Goal: Obtain resource: Download file/media

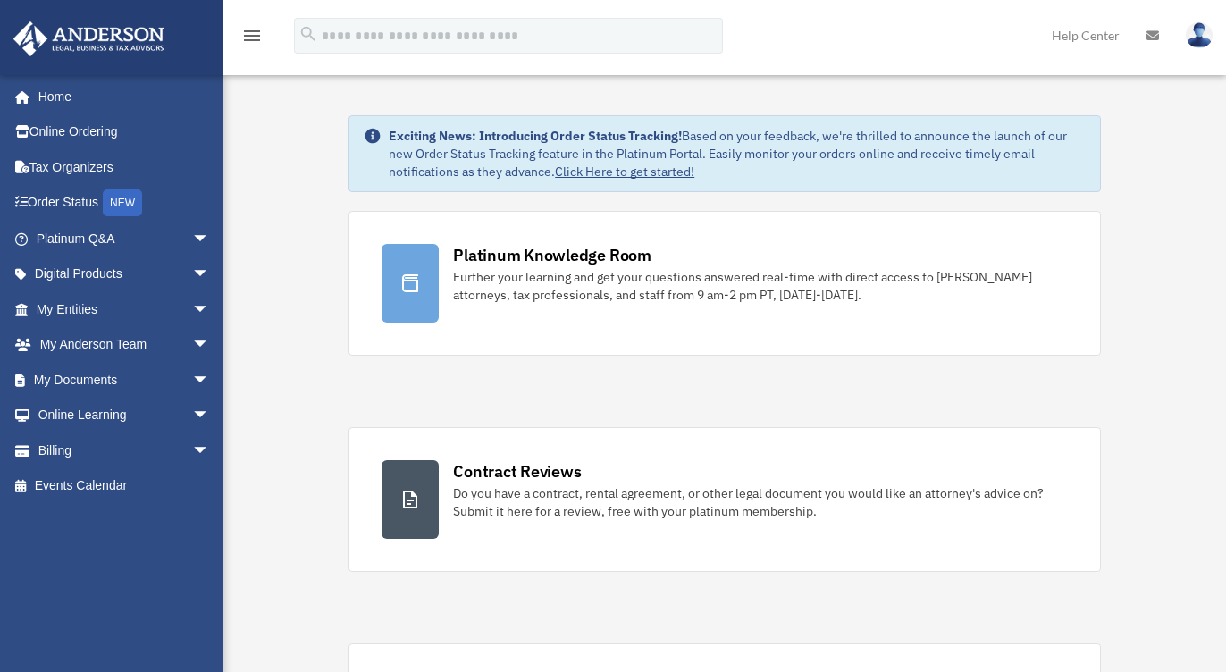
click at [661, 316] on link "Platinum Knowledge Room Further your learning and get your questions answered r…" at bounding box center [724, 283] width 752 height 145
click at [709, 315] on div "Platinum Knowledge Room Further your learning and get your questions answered r…" at bounding box center [724, 607] width 752 height 793
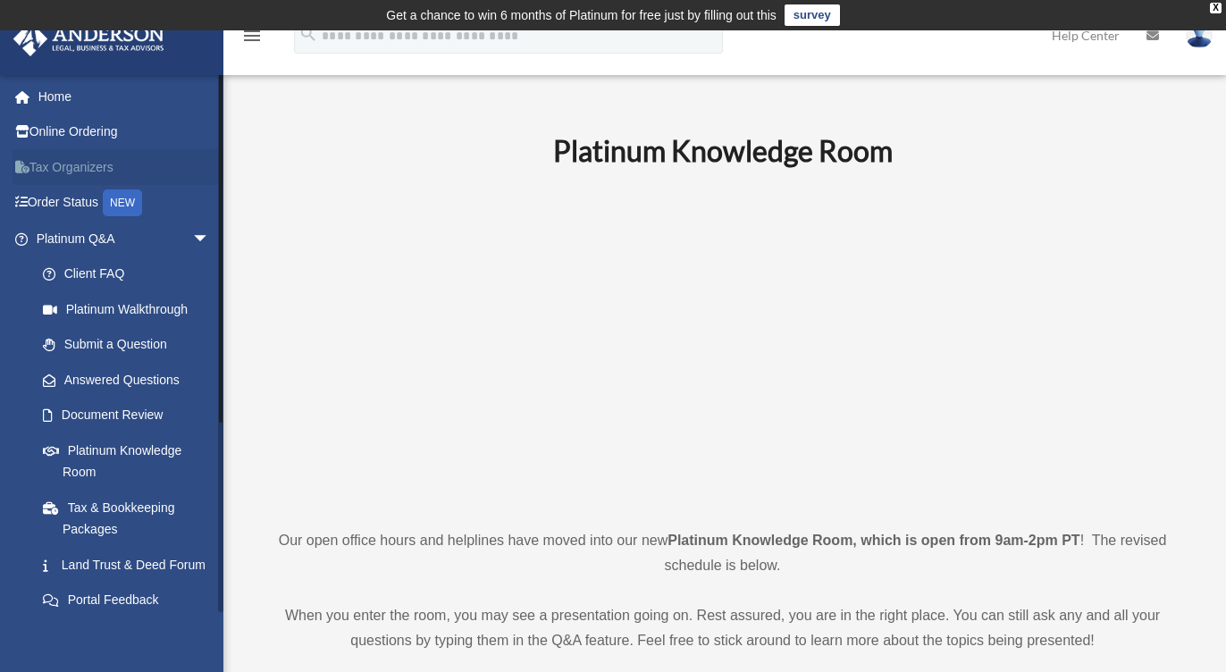
click at [60, 159] on link "Tax Organizers" at bounding box center [125, 167] width 224 height 36
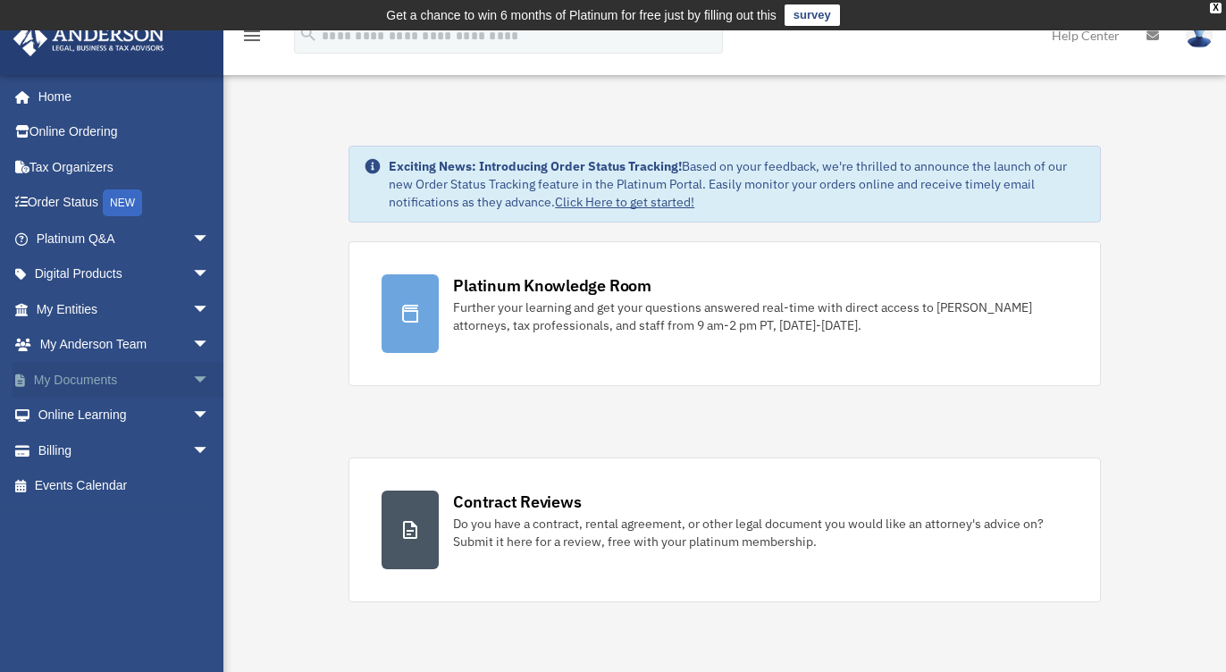
click at [123, 379] on link "My Documents arrow_drop_down" at bounding box center [125, 380] width 224 height 36
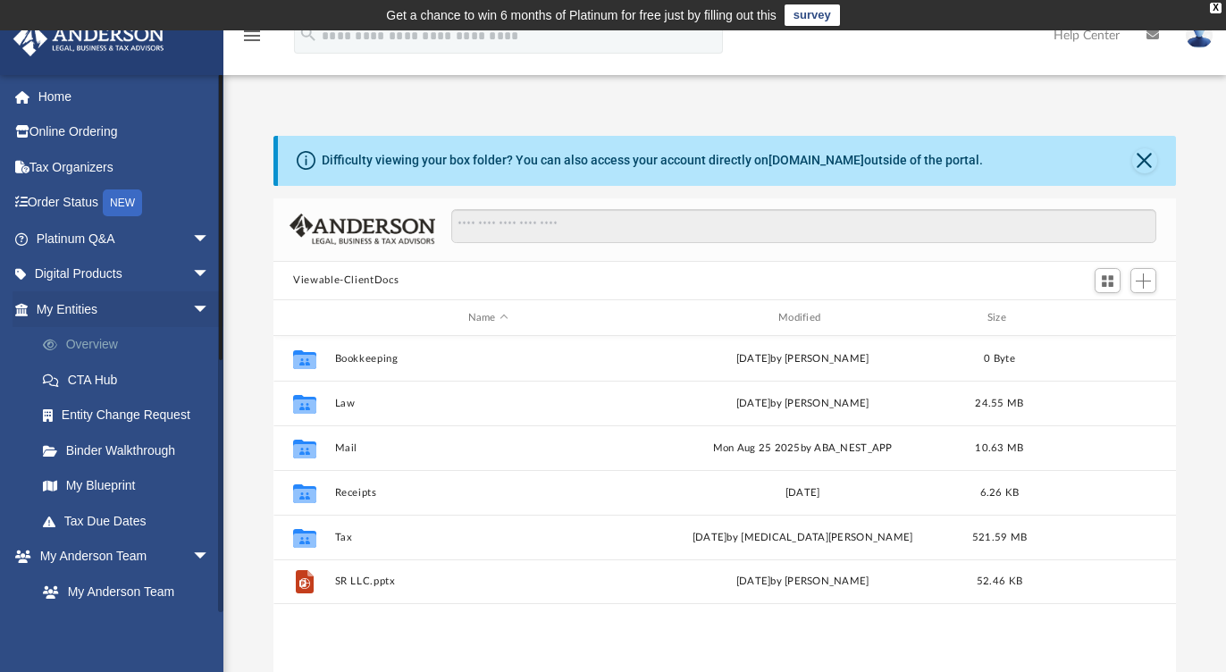
scroll to position [392, 888]
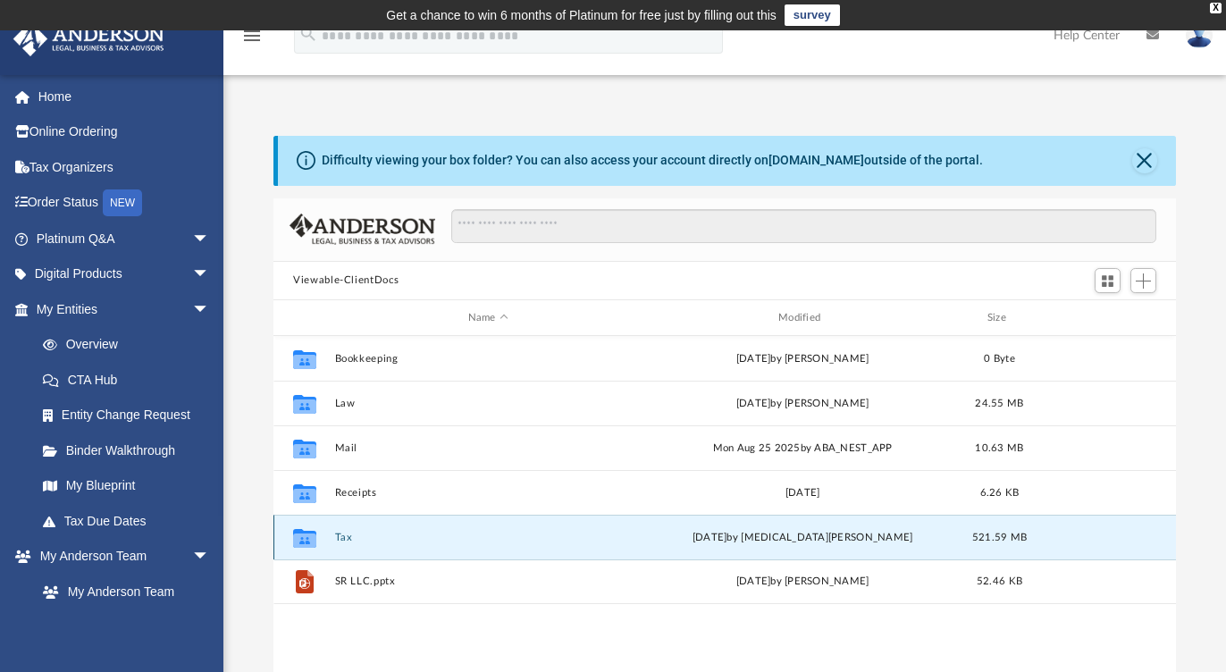
click at [336, 537] on button "Tax" at bounding box center [488, 538] width 306 height 12
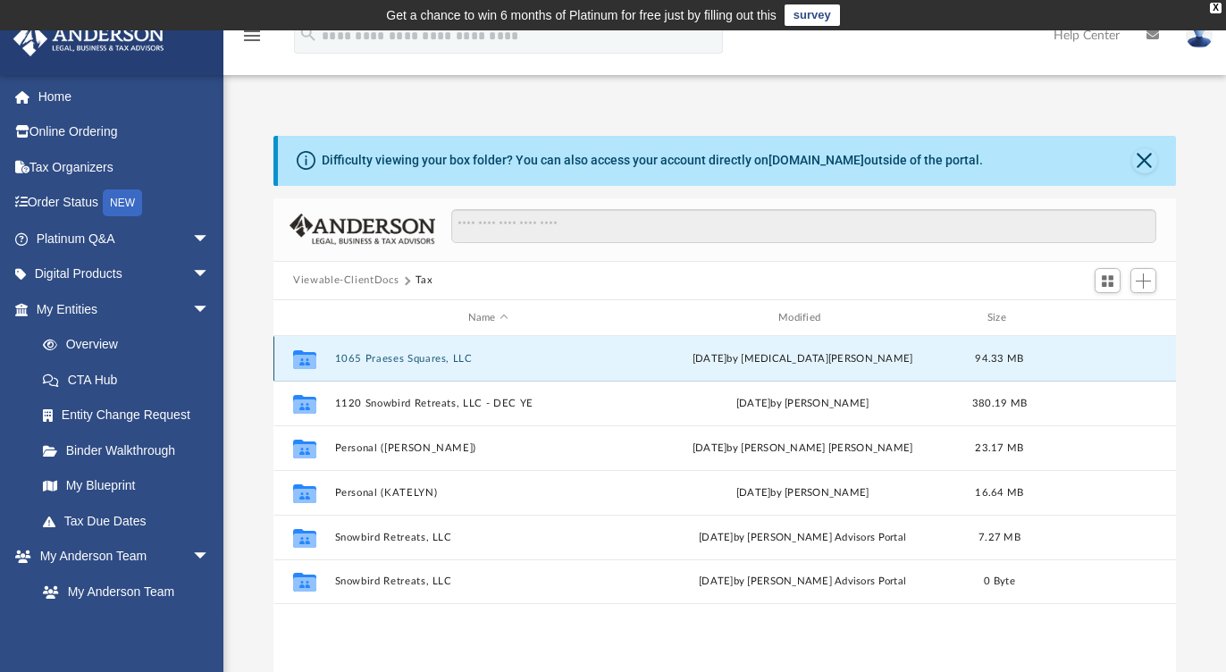
click at [417, 360] on button "1065 Praeses Squares, LLC" at bounding box center [488, 359] width 306 height 12
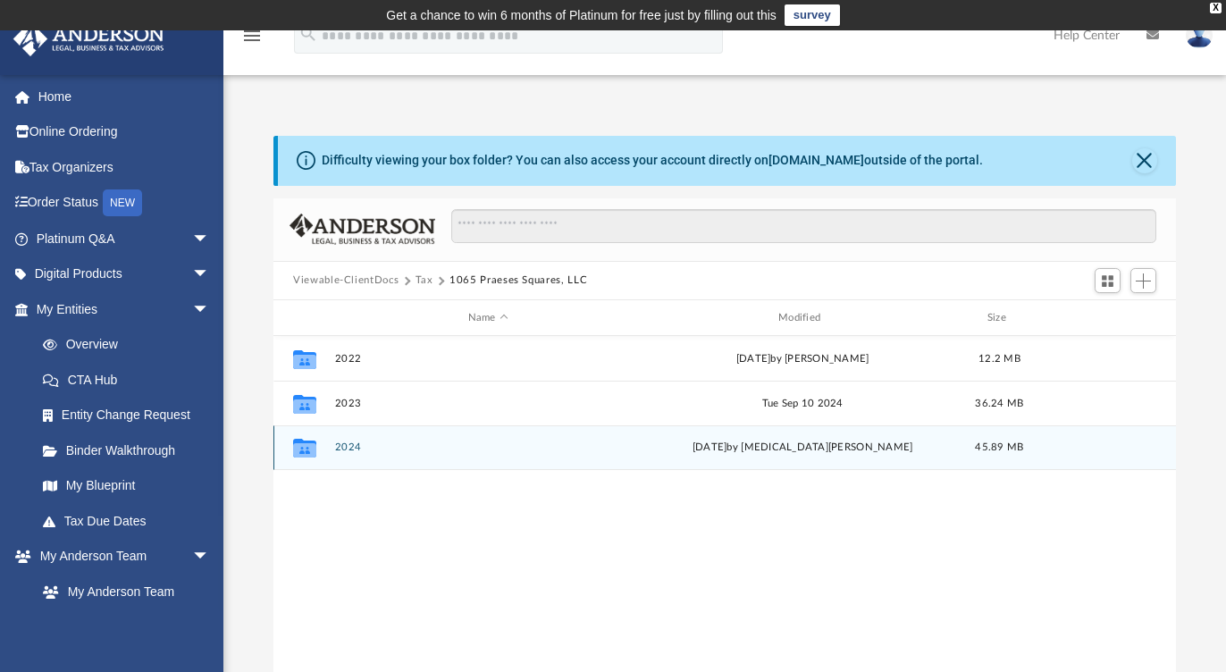
click at [355, 448] on button "2024" at bounding box center [488, 448] width 306 height 12
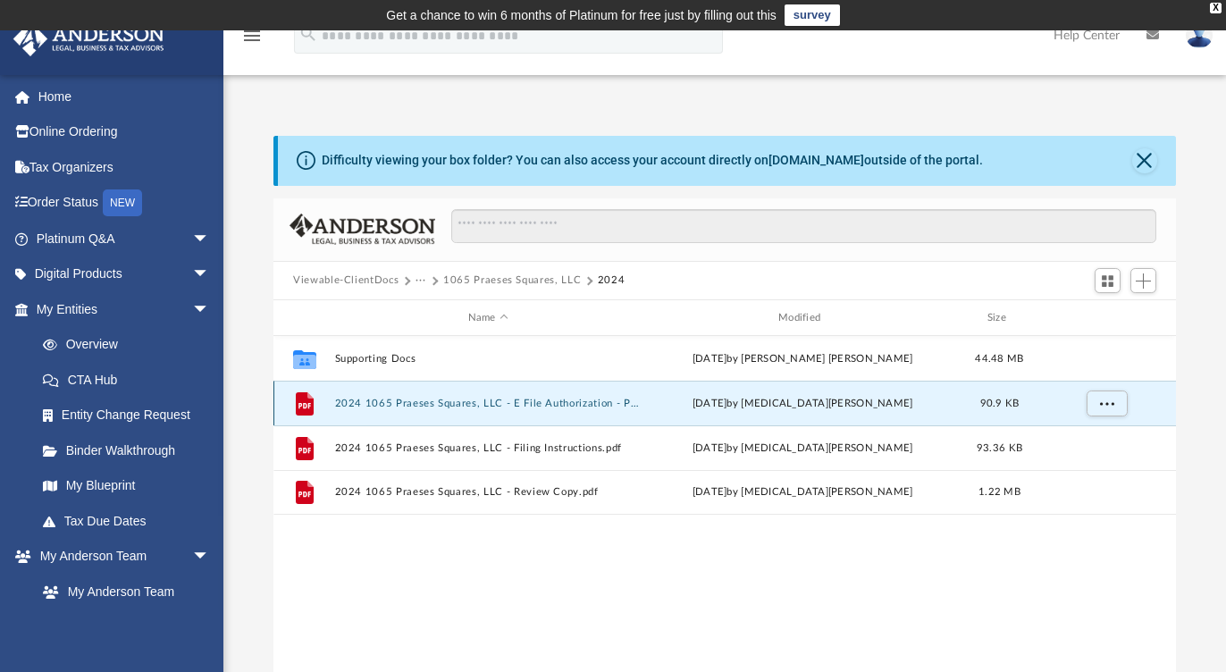
click at [596, 403] on button "2024 1065 Praeses Squares, LLC - E File Authorization - Please Sign.pdf" at bounding box center [488, 404] width 306 height 12
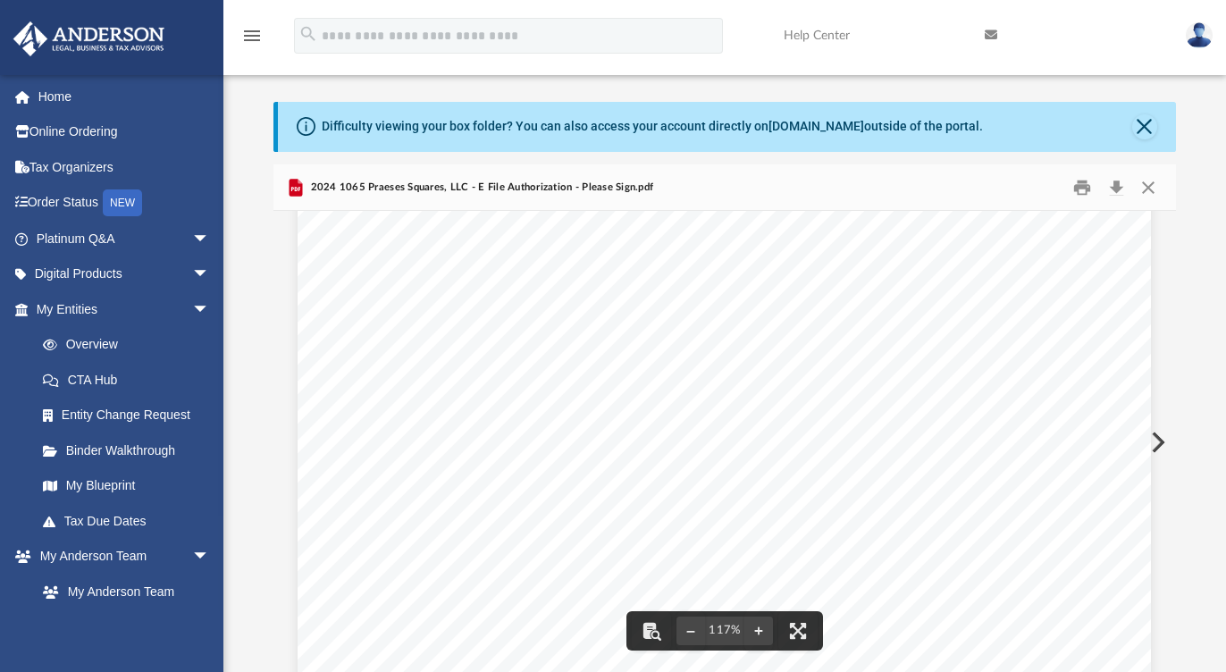
scroll to position [505, 0]
click at [547, 346] on div "OMB No. 1545-0123 Form Department of the Treasury Internal Revenue Service For …" at bounding box center [724, 271] width 853 height 1104
click at [551, 344] on div "OMB No. 1545-0123 Form Department of the Treasury Internal Revenue Service For …" at bounding box center [724, 271] width 853 height 1104
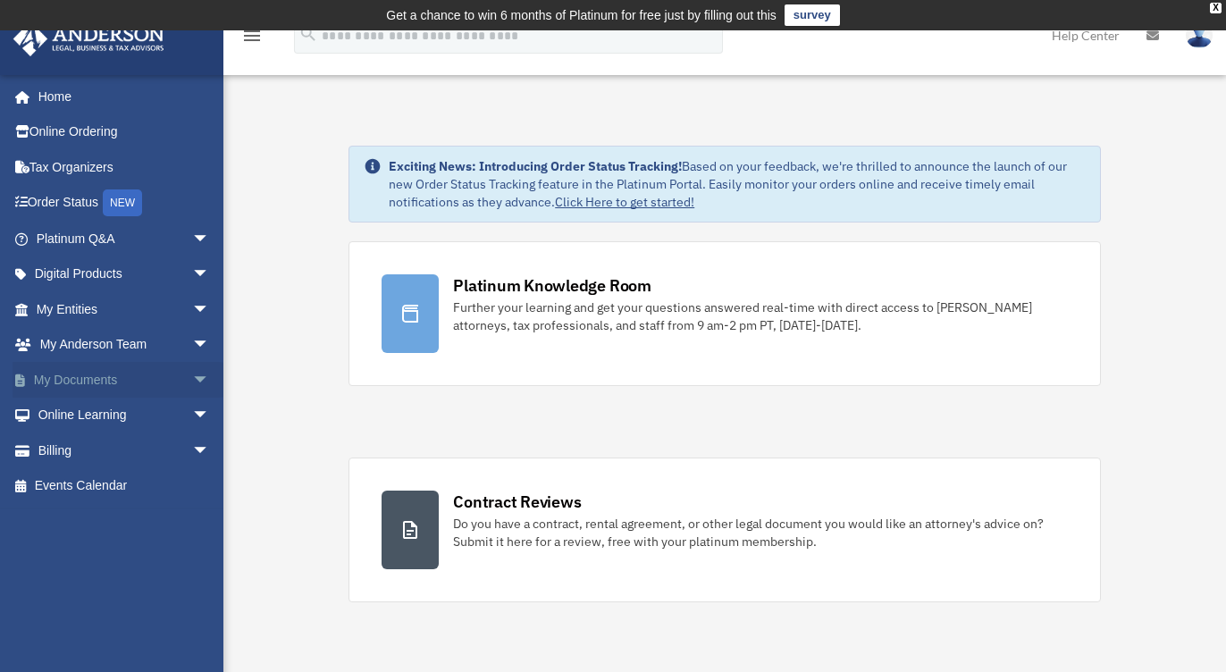
click at [126, 373] on link "My Documents arrow_drop_down" at bounding box center [125, 380] width 224 height 36
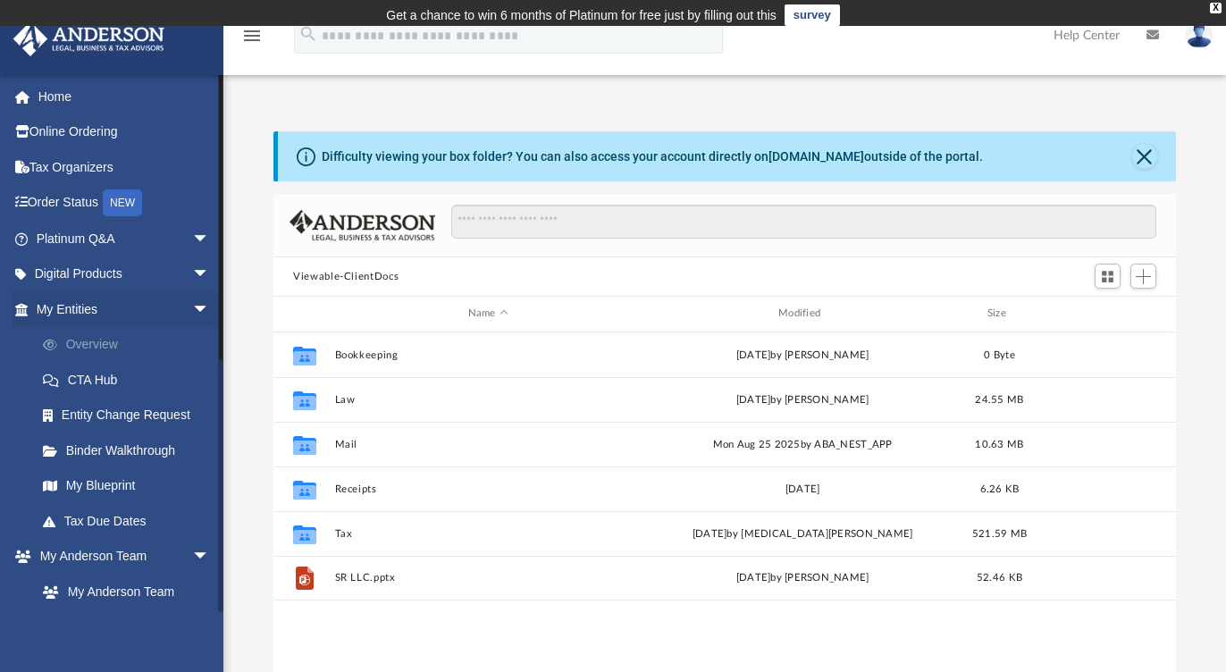
scroll to position [392, 888]
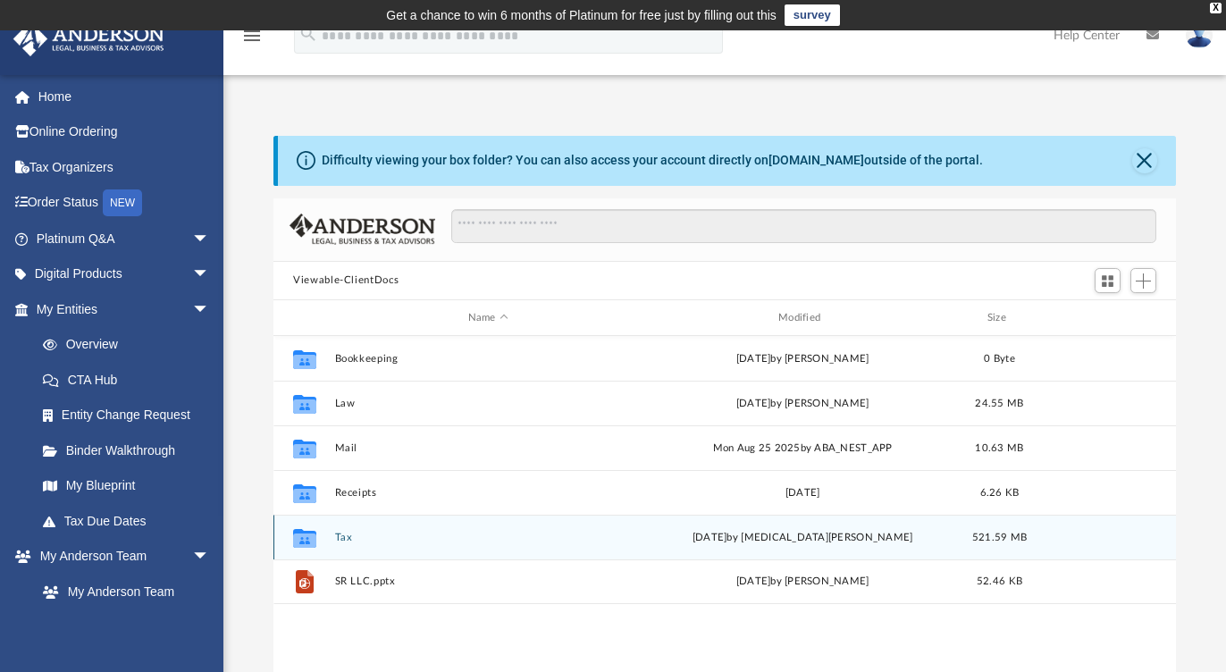
click at [348, 536] on button "Tax" at bounding box center [488, 538] width 306 height 12
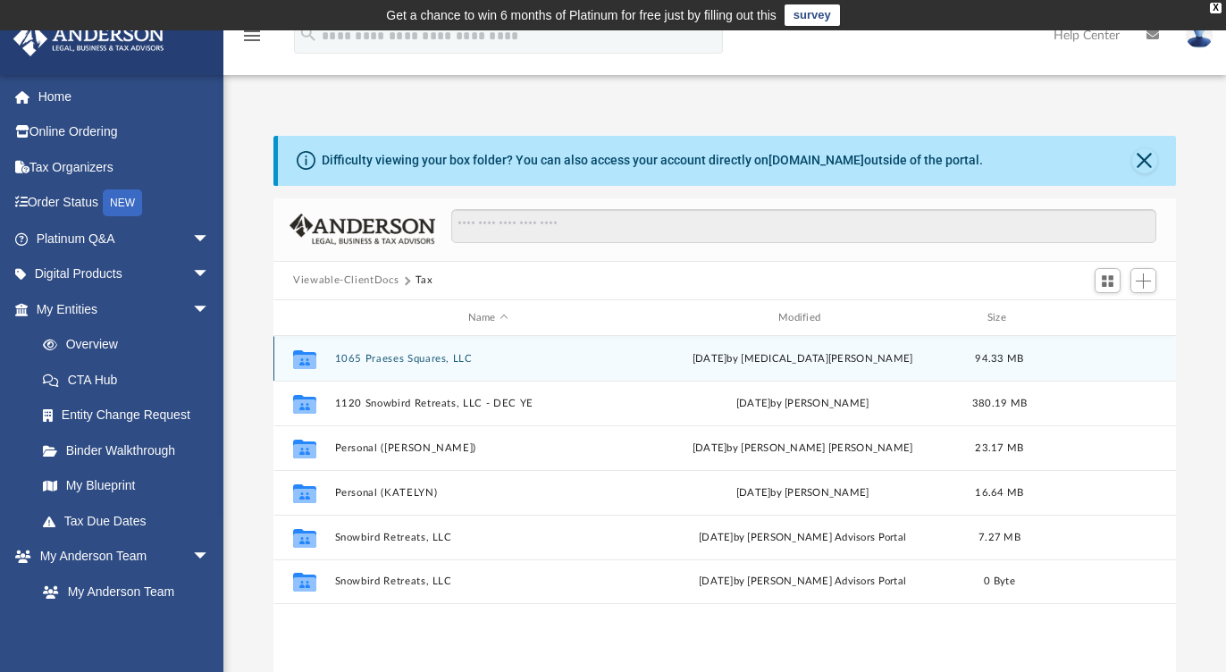
click at [385, 358] on button "1065 Praeses Squares, LLC" at bounding box center [488, 359] width 306 height 12
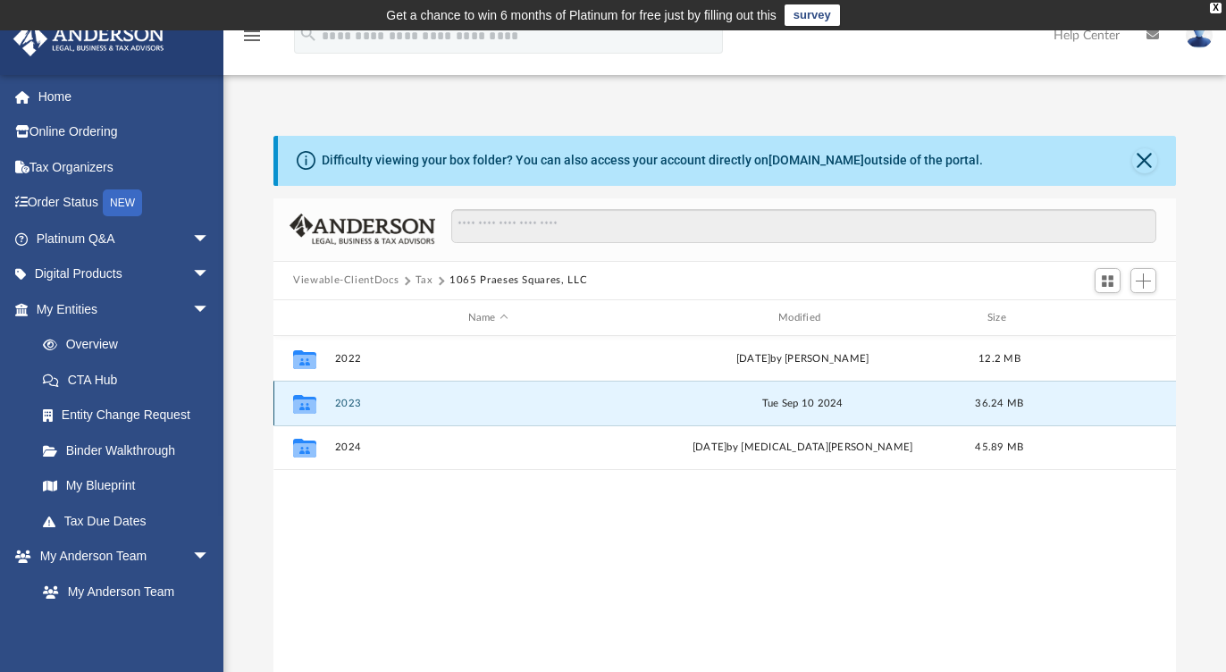
click at [362, 399] on button "2023" at bounding box center [488, 404] width 306 height 12
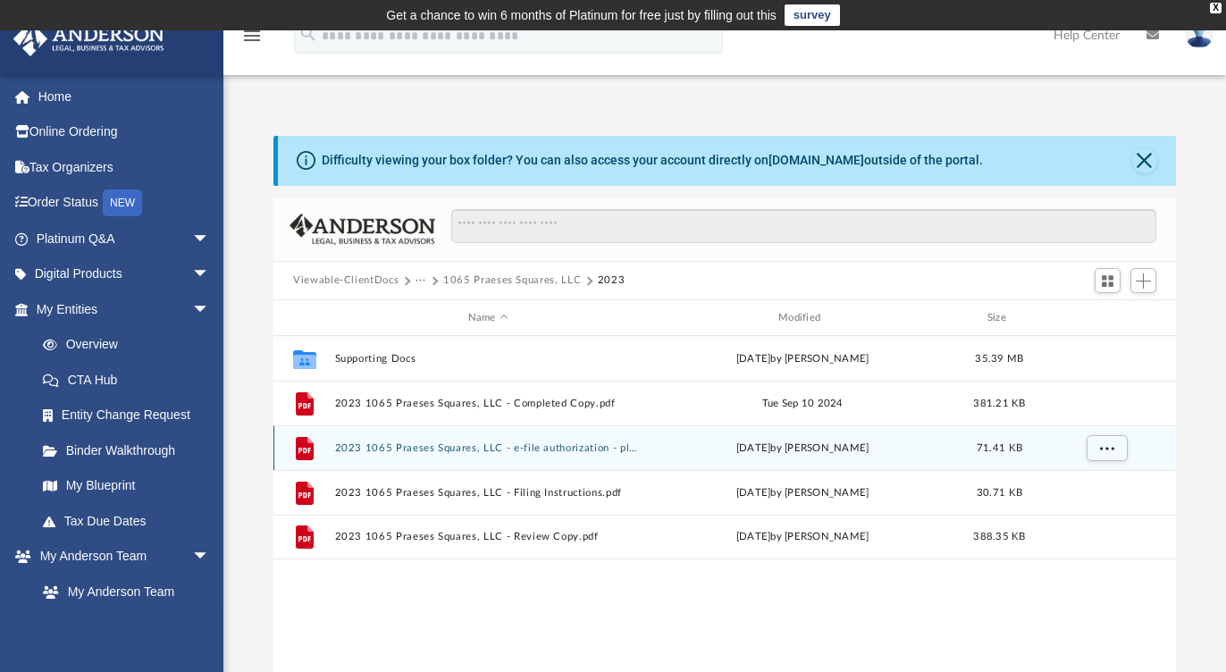
click at [518, 446] on button "2023 1065 Praeses Squares, LLC - e-file authorization - please sign.pdf" at bounding box center [488, 448] width 306 height 12
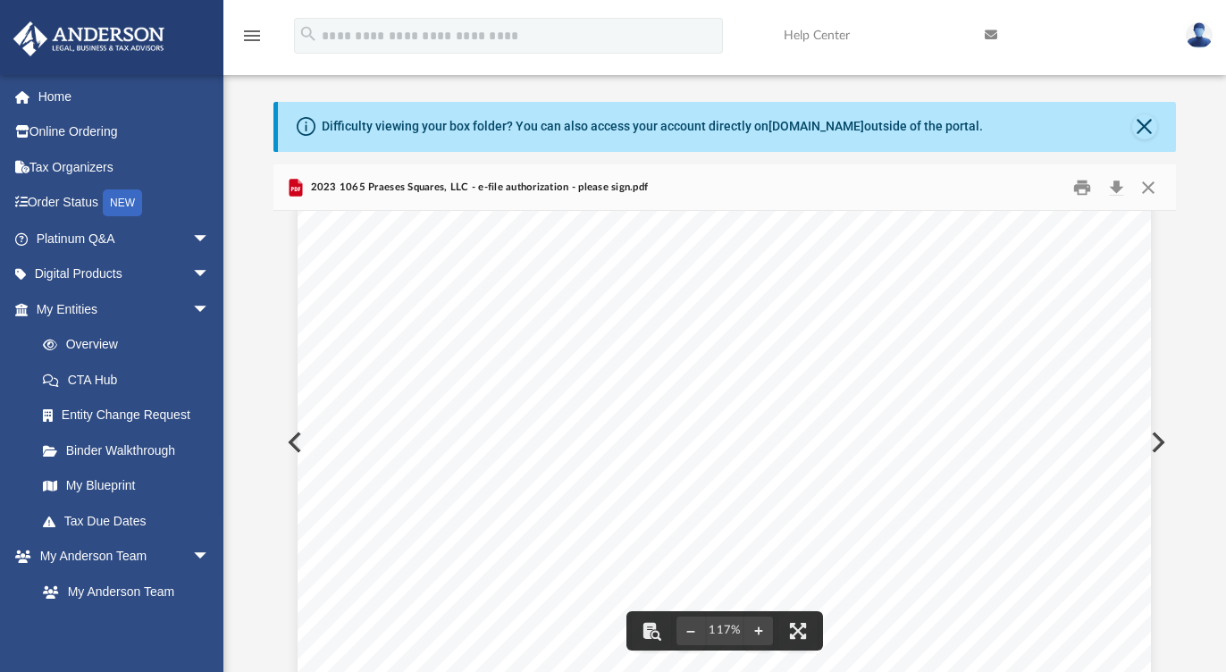
scroll to position [0, 0]
click at [1147, 180] on button "Close" at bounding box center [1148, 187] width 32 height 28
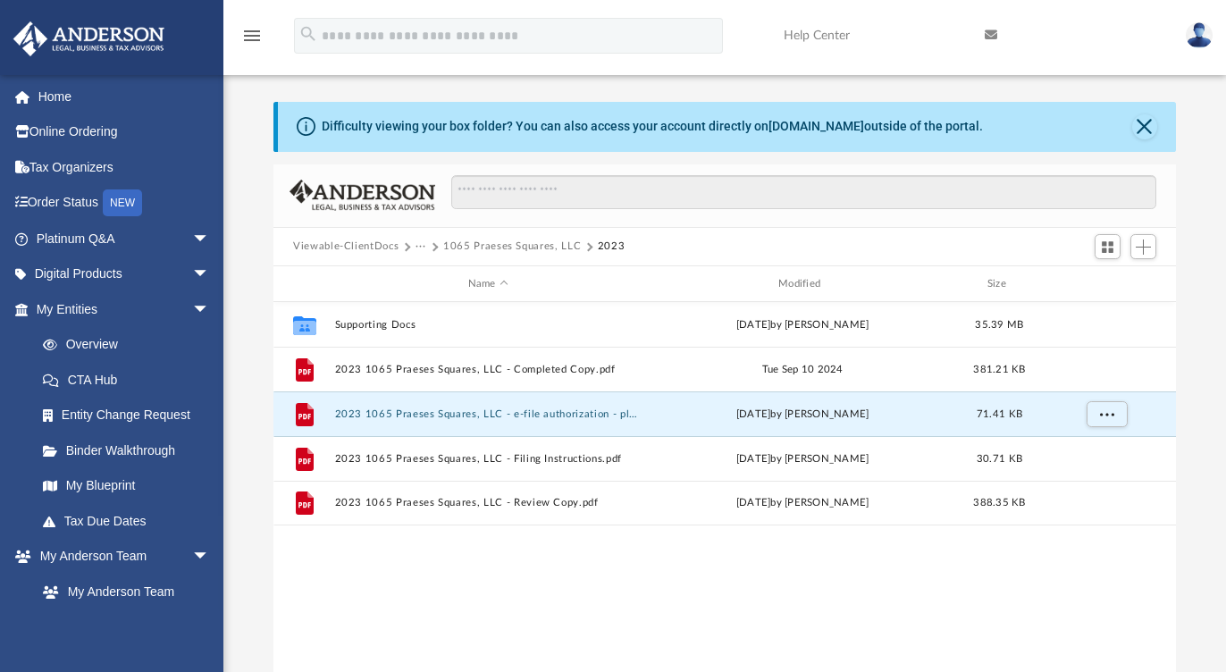
click at [506, 243] on button "1065 Praeses Squares, LLC" at bounding box center [512, 247] width 138 height 16
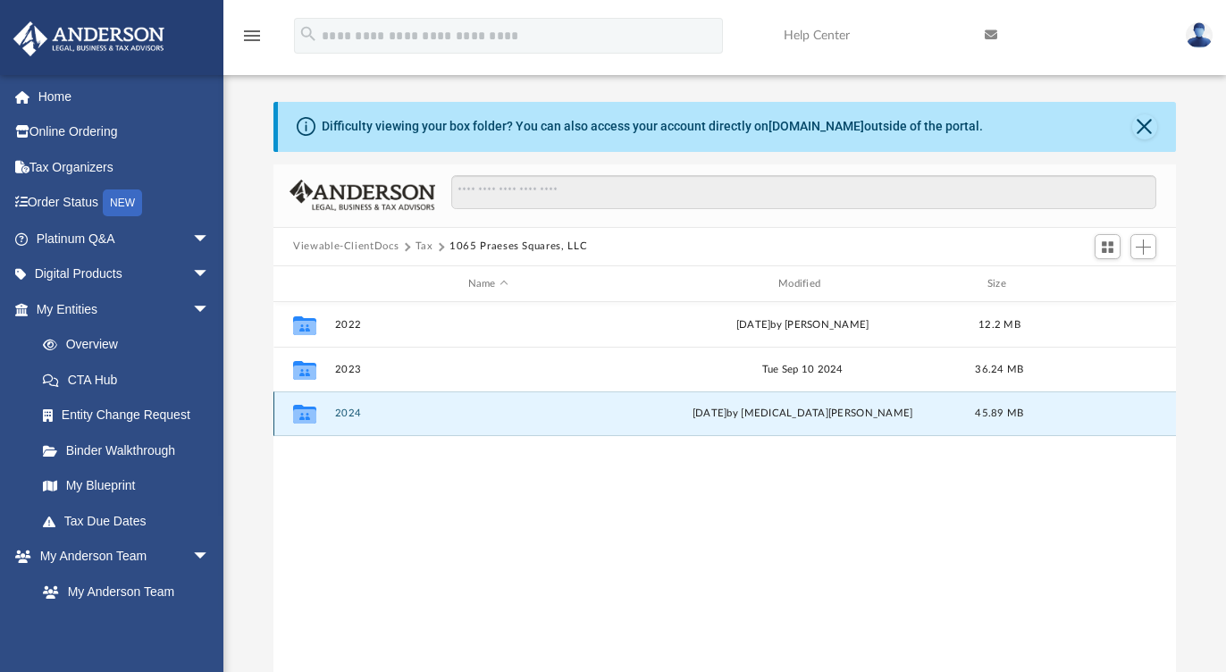
click at [350, 412] on button "2024" at bounding box center [488, 414] width 306 height 12
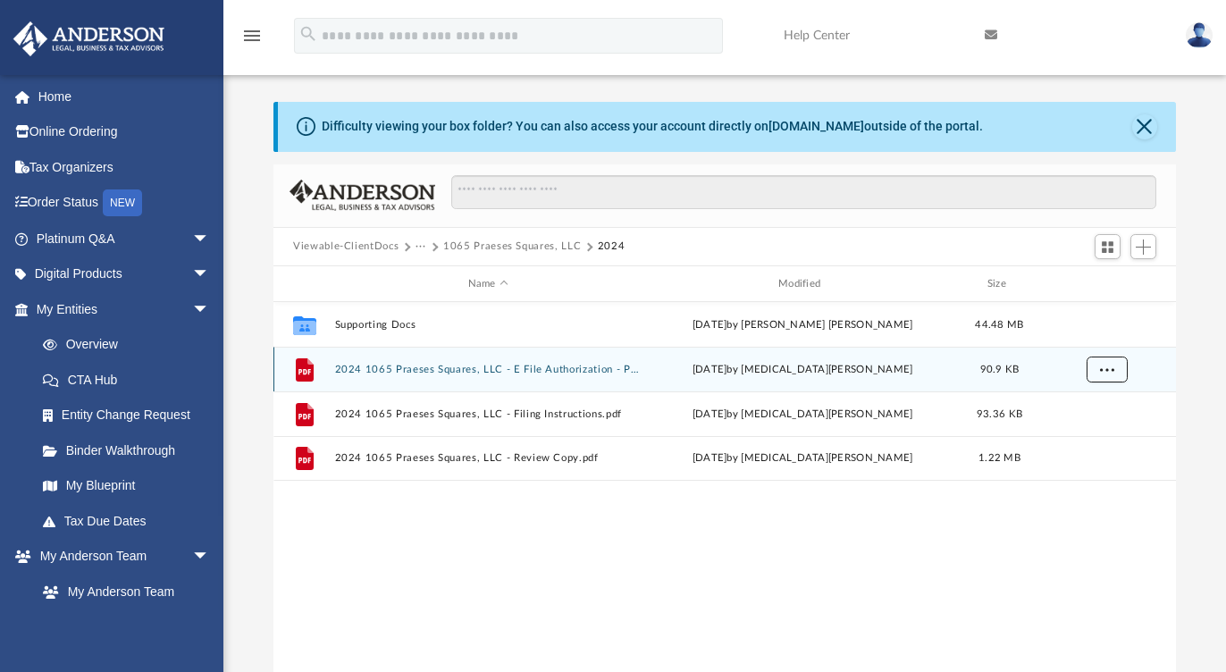
click at [1112, 365] on span "More options" at bounding box center [1107, 370] width 14 height 10
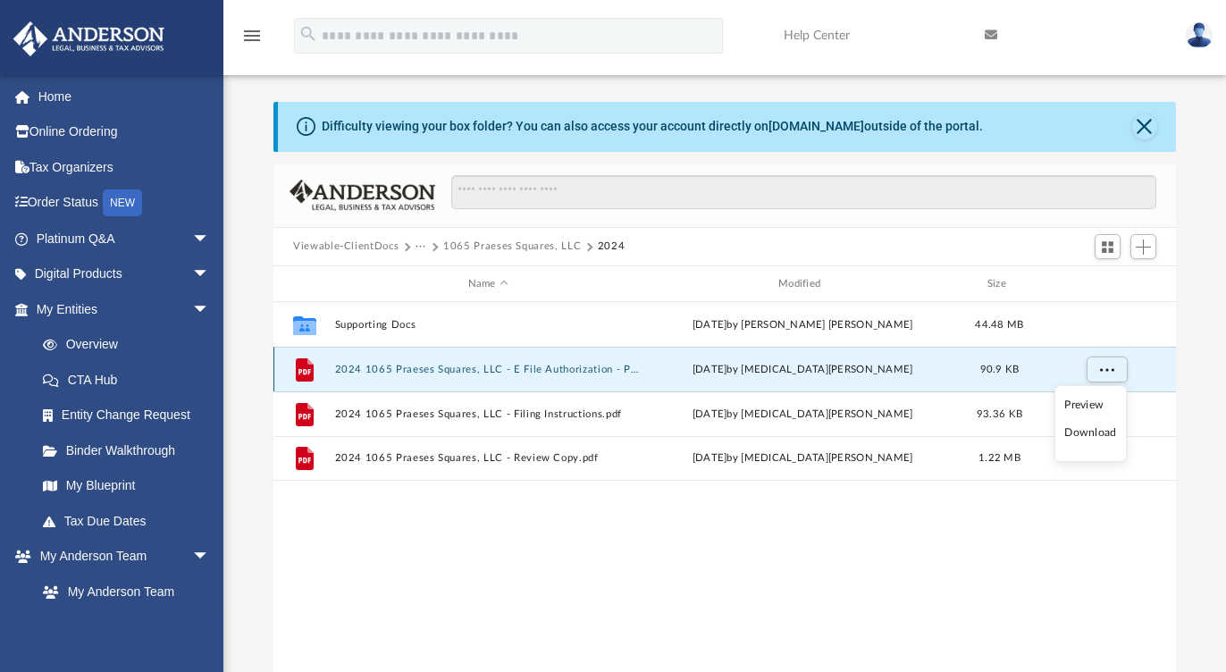
click at [591, 374] on div "File 2024 1065 Praeses Squares, LLC - E File Authorization - Please Sign.pdf [D…" at bounding box center [724, 369] width 902 height 45
click at [594, 371] on button "2024 1065 Praeses Squares, LLC - E File Authorization - Please Sign.pdf" at bounding box center [488, 370] width 306 height 12
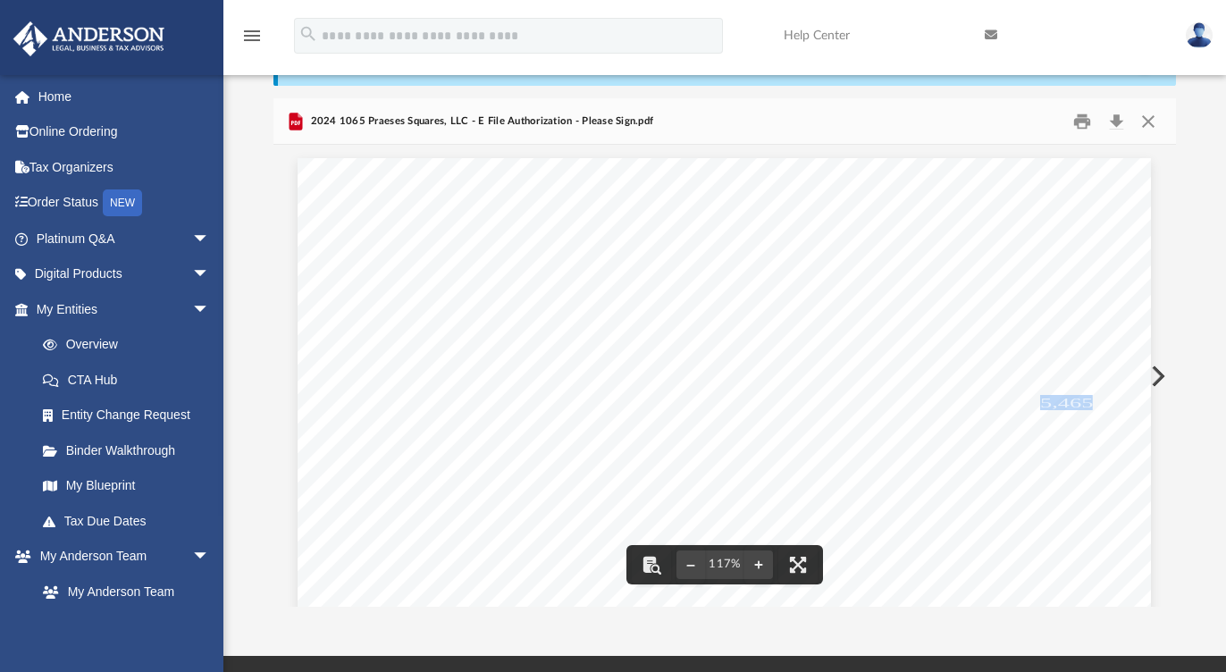
drag, startPoint x: 1087, startPoint y: 403, endPoint x: 1036, endPoint y: 400, distance: 51.9
click at [1040, 400] on span "5,465." at bounding box center [1069, 402] width 59 height 13
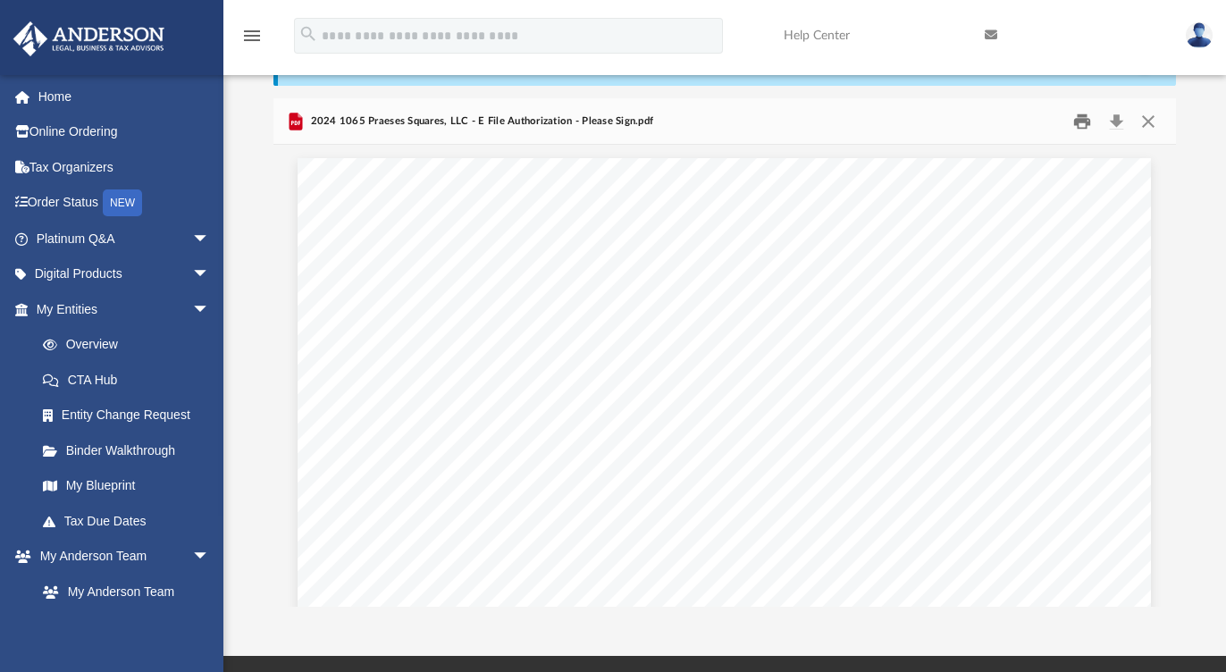
click at [1076, 122] on button "Print" at bounding box center [1083, 121] width 36 height 28
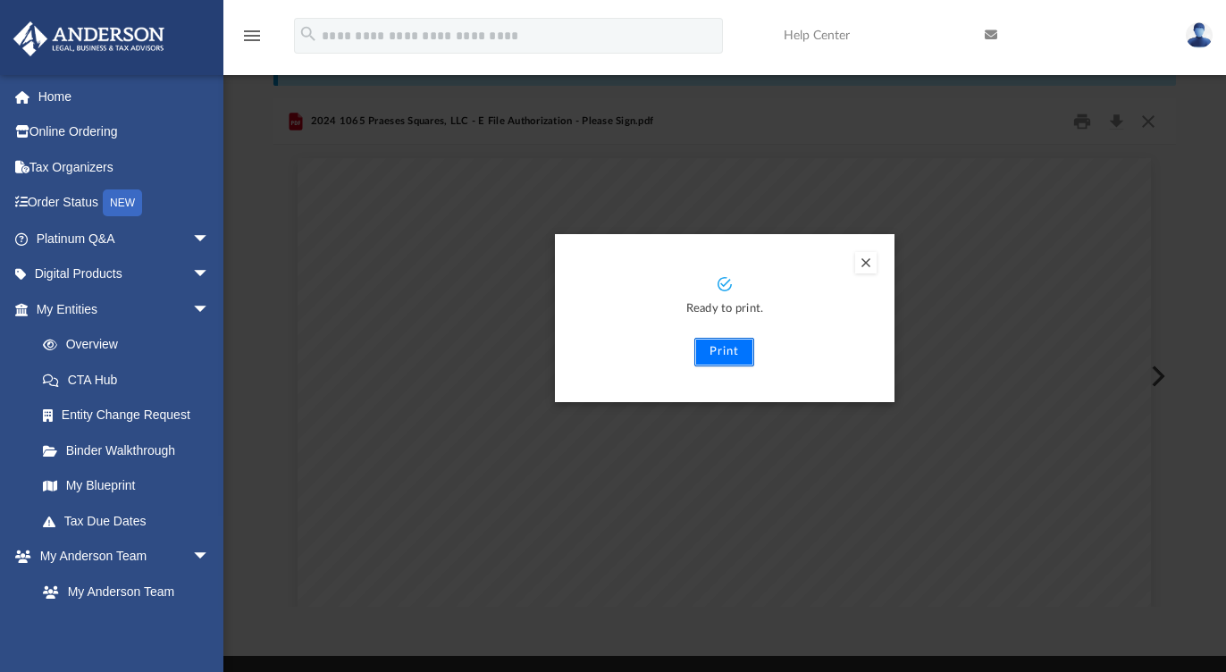
click at [717, 354] on button "Print" at bounding box center [724, 352] width 60 height 29
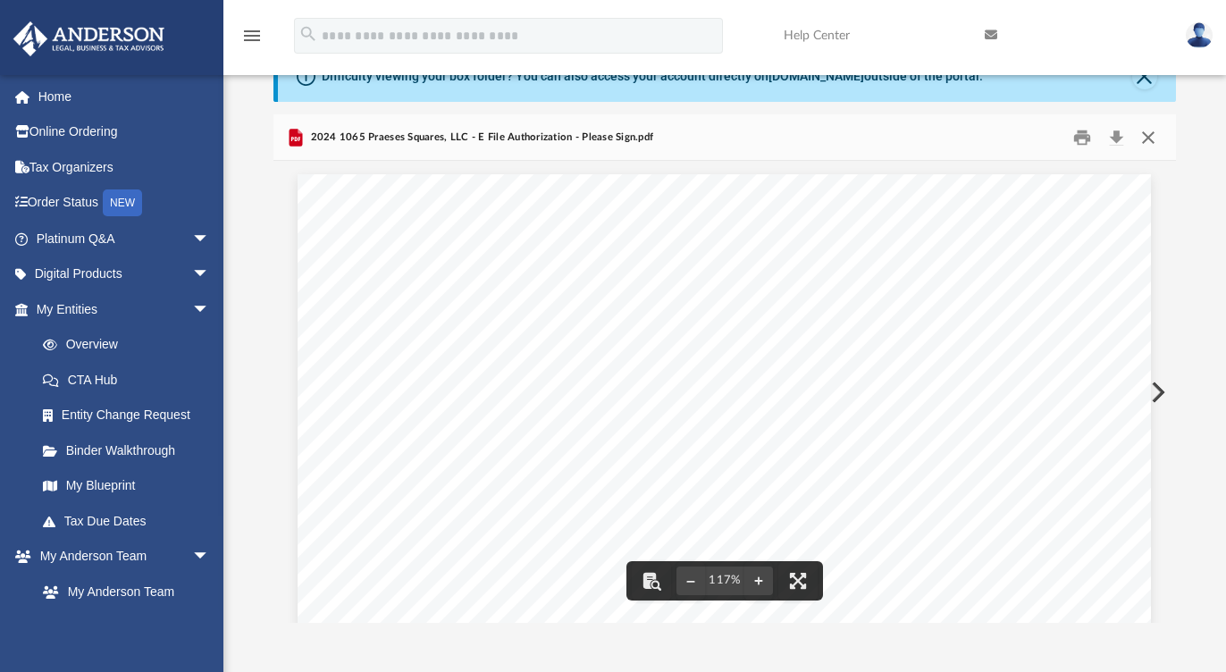
click at [1147, 141] on button "Close" at bounding box center [1148, 137] width 32 height 28
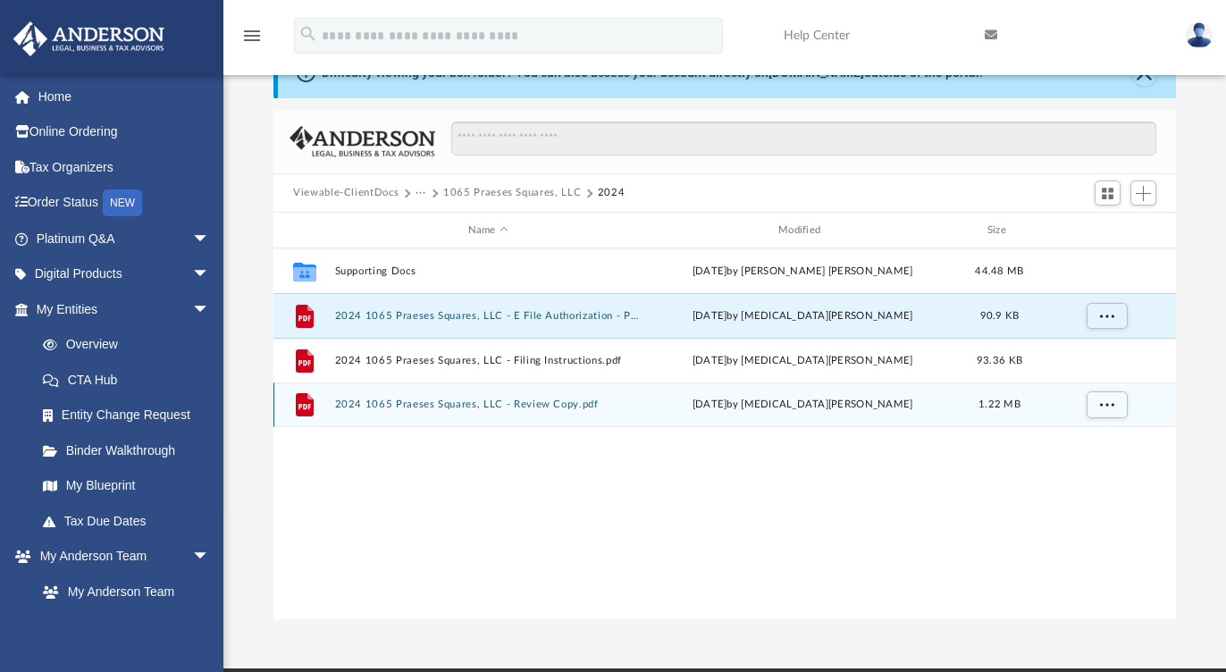
click at [559, 406] on button "2024 1065 Praeses Squares, LLC - Review Copy.pdf" at bounding box center [488, 405] width 306 height 12
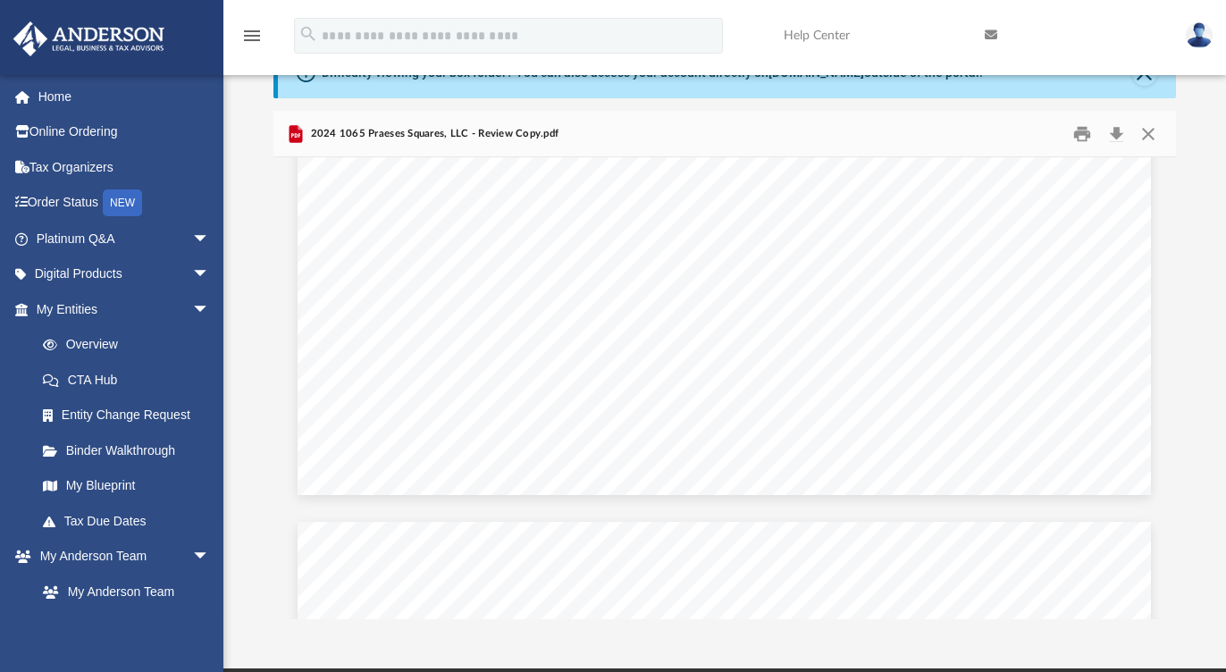
scroll to position [15488, 0]
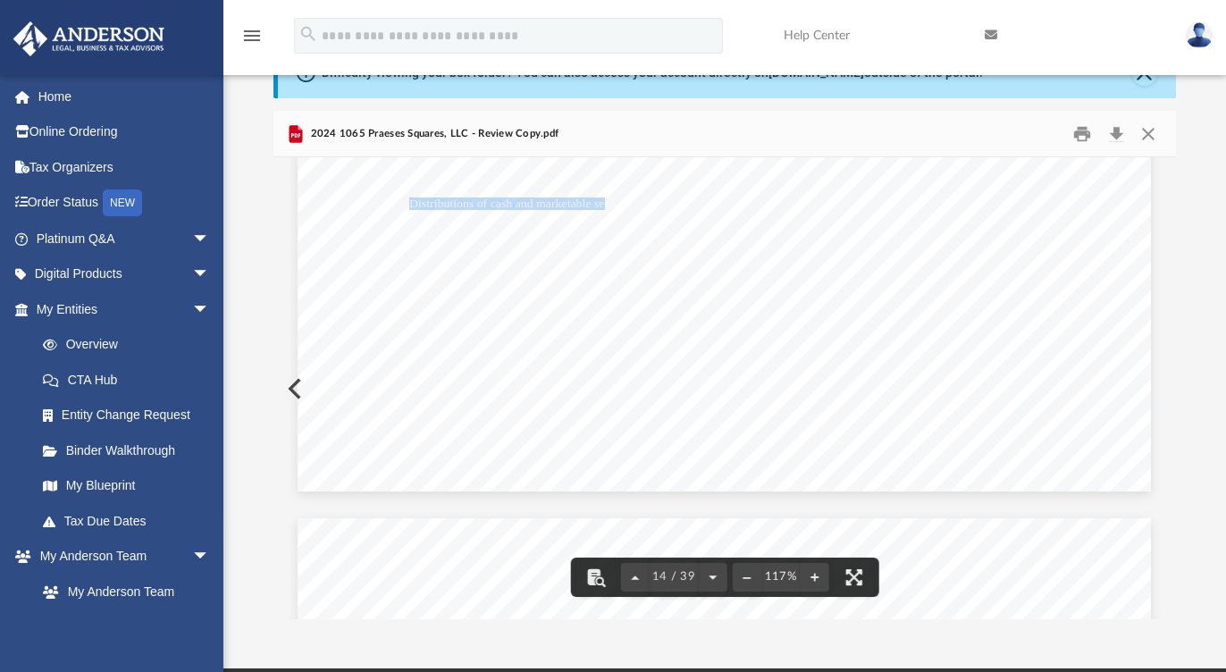
drag, startPoint x: 406, startPoint y: 202, endPoint x: 599, endPoint y: 205, distance: 193.0
click at [599, 205] on span "Distributions of cash and marketable securities" at bounding box center [524, 203] width 231 height 11
click at [608, 205] on span "Distributions of cash and marketable securities" at bounding box center [524, 203] width 231 height 11
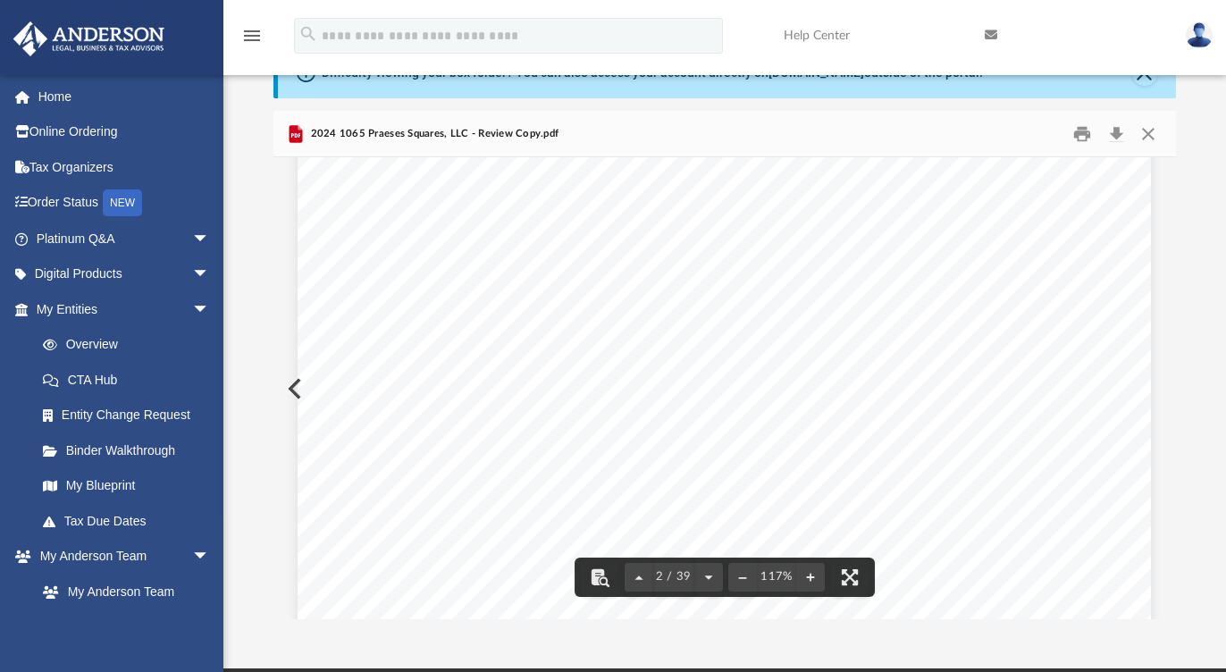
scroll to position [1383, 0]
click at [1112, 137] on button "Download" at bounding box center [1116, 134] width 32 height 28
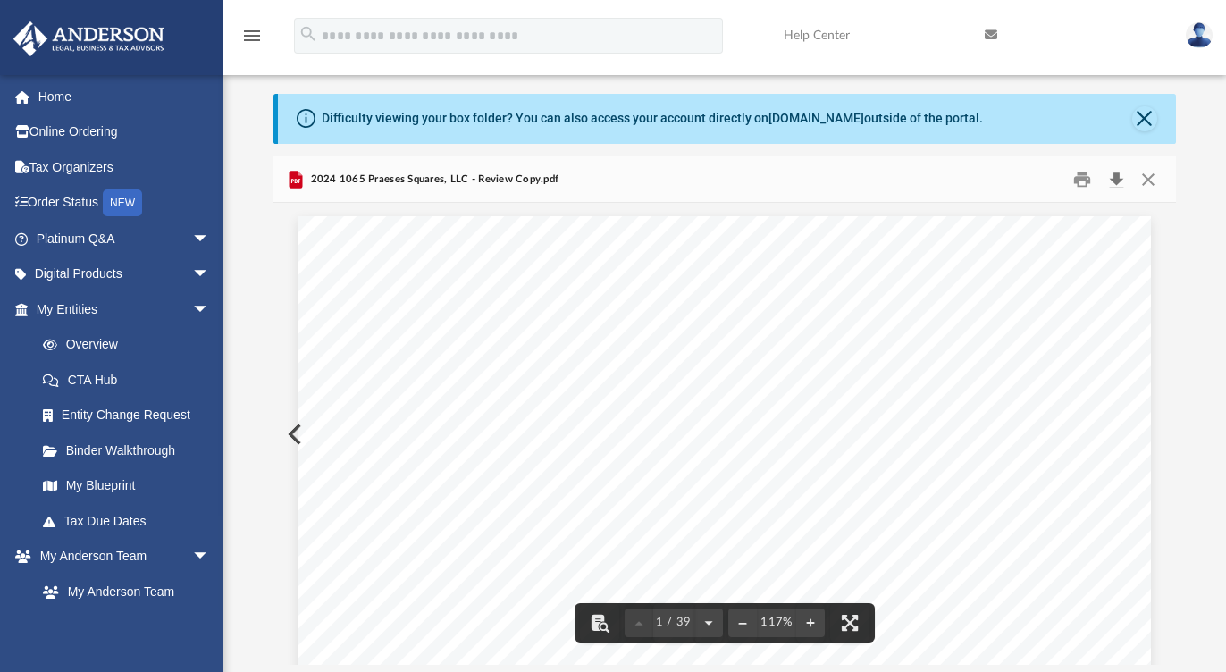
scroll to position [0, 0]
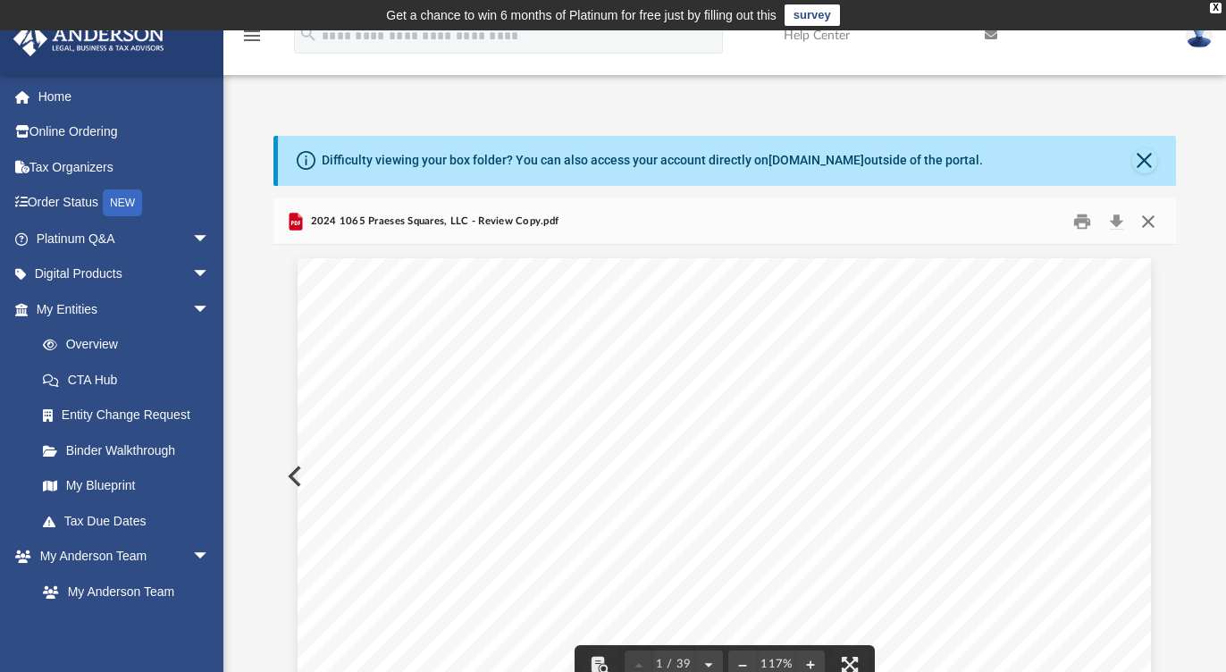
click at [1153, 224] on button "Close" at bounding box center [1148, 221] width 32 height 28
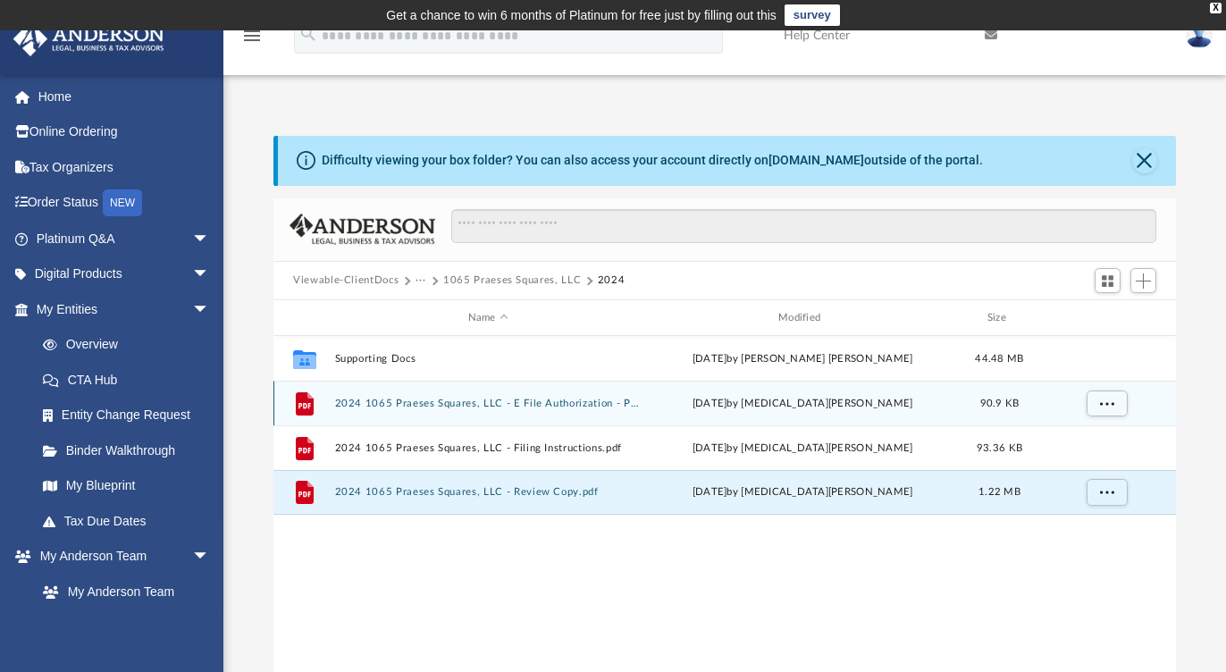
click at [582, 400] on button "2024 1065 Praeses Squares, LLC - E File Authorization - Please Sign.pdf" at bounding box center [488, 404] width 306 height 12
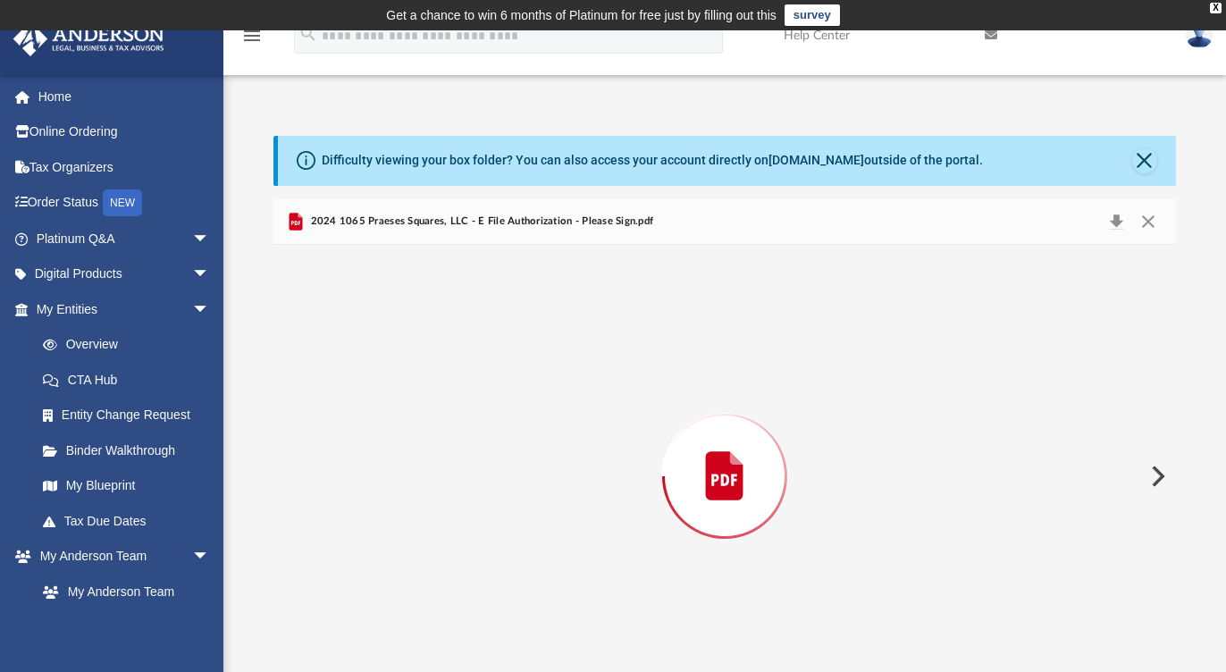
scroll to position [34, 0]
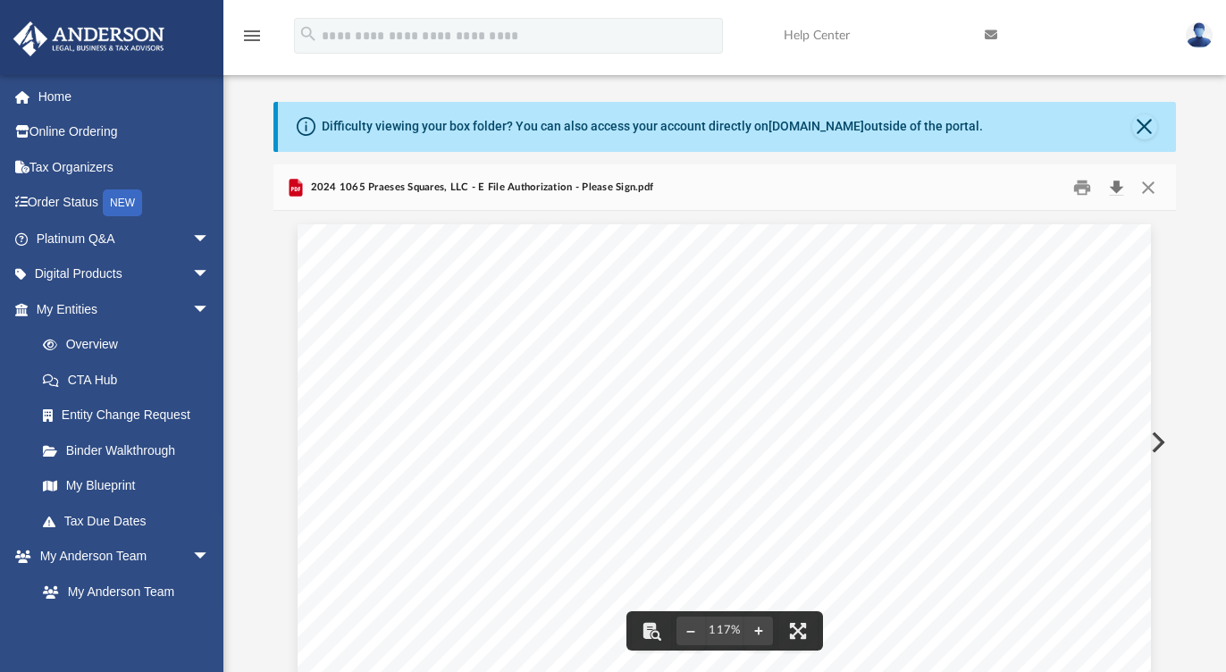
click at [1122, 189] on button "Download" at bounding box center [1116, 187] width 32 height 28
